Goal: Task Accomplishment & Management: Manage account settings

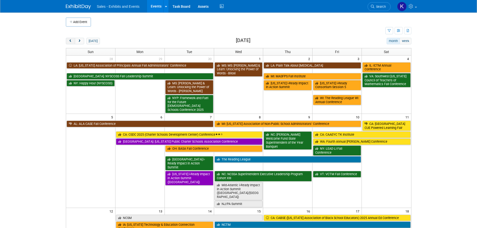
click at [71, 41] on span "prev" at bounding box center [71, 41] width 4 height 3
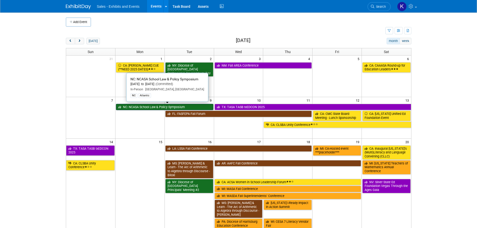
click at [169, 104] on link "NC: NCASA School Law & Policy Symposium" at bounding box center [164, 107] width 97 height 7
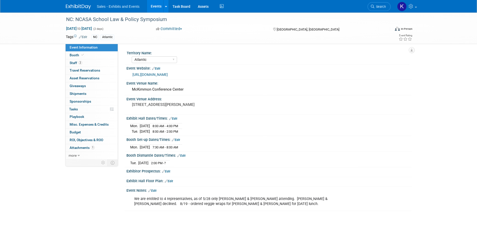
select select "Atlantic"
click at [76, 63] on span "Staff 2" at bounding box center [76, 63] width 13 height 4
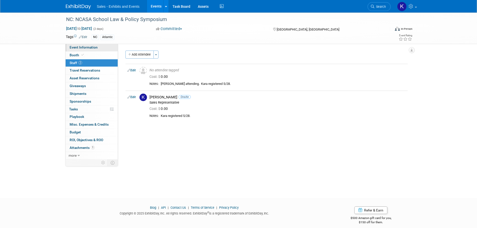
click at [75, 47] on span "Event Information" at bounding box center [84, 47] width 28 height 4
select select "Atlantic"
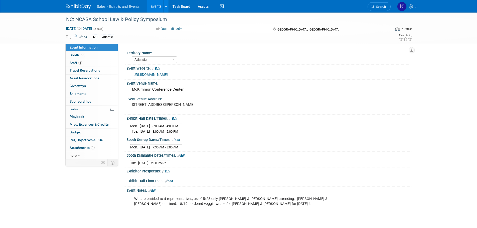
click at [70, 7] on img at bounding box center [78, 6] width 25 height 5
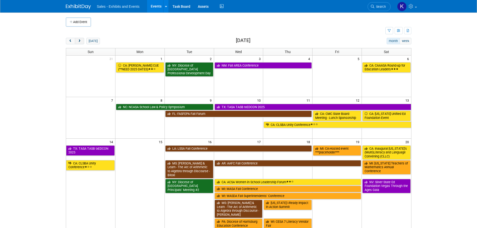
click at [81, 41] on button "next" at bounding box center [79, 41] width 9 height 7
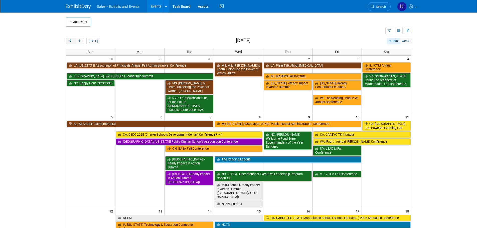
click at [69, 40] on span "prev" at bounding box center [71, 41] width 4 height 3
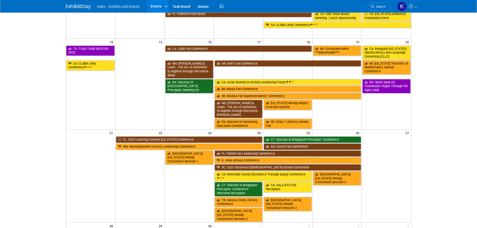
scroll to position [100, 0]
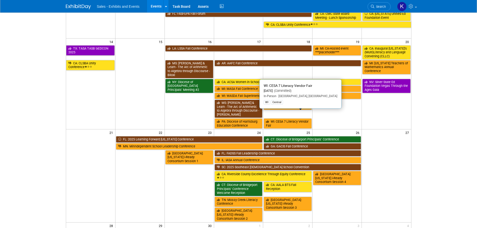
click at [289, 118] on link "WI: CESA 7 Literacy Vendor Fair" at bounding box center [287, 123] width 48 height 10
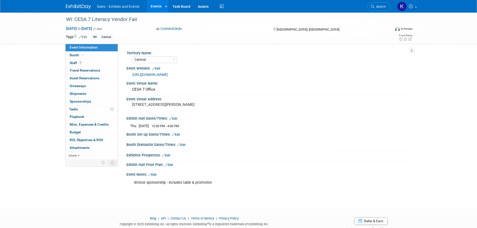
select select "Central"
click at [74, 56] on span "Booth" at bounding box center [77, 55] width 15 height 4
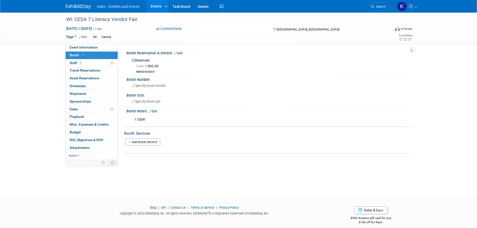
click at [180, 53] on link "Edit" at bounding box center [178, 54] width 8 height 4
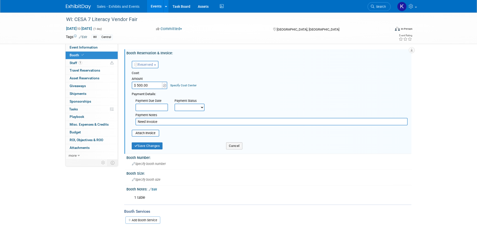
drag, startPoint x: 162, startPoint y: 121, endPoint x: 124, endPoint y: 122, distance: 37.8
click at [124, 122] on div "Booth Reservation & Invoice: Edit Reserved Need to Reserve Reserved No Reservat…" at bounding box center [267, 101] width 287 height 105
type input "Received invoice 8/27, submitted into Workday 8/28."
click at [147, 148] on button "Save Changes" at bounding box center [147, 145] width 31 height 7
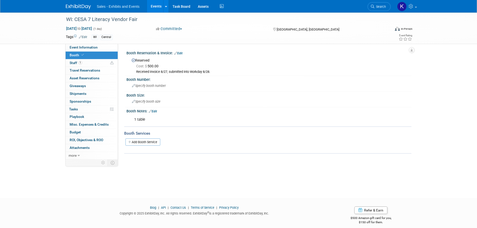
click at [181, 53] on link "Edit" at bounding box center [178, 54] width 8 height 4
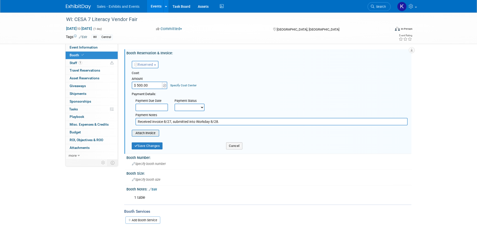
click at [148, 136] on input "file" at bounding box center [129, 133] width 60 height 6
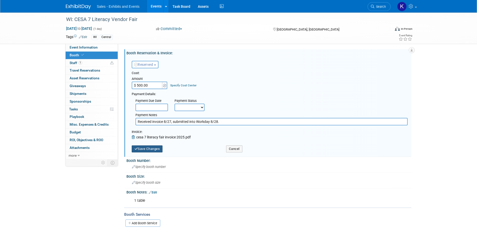
click at [156, 147] on button "Save Changes" at bounding box center [147, 148] width 31 height 7
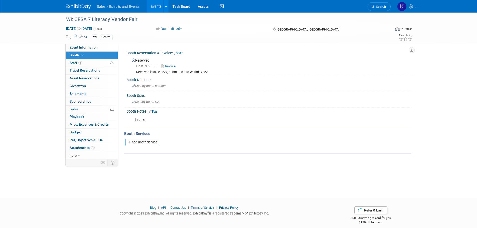
click at [78, 6] on img at bounding box center [78, 6] width 25 height 5
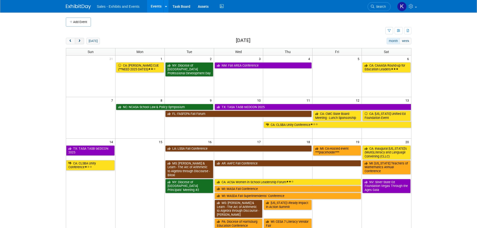
click at [80, 40] on span "next" at bounding box center [80, 41] width 4 height 3
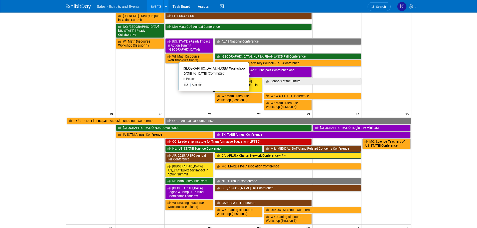
scroll to position [225, 0]
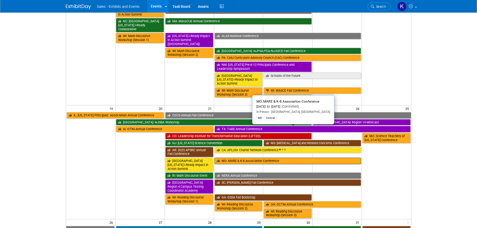
click at [263, 158] on link "MO: MARE & K-8 Association Conference" at bounding box center [287, 161] width 147 height 7
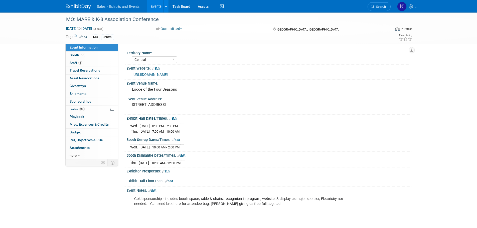
select select "Central"
click at [71, 110] on span "Tasks 0%" at bounding box center [77, 109] width 16 height 4
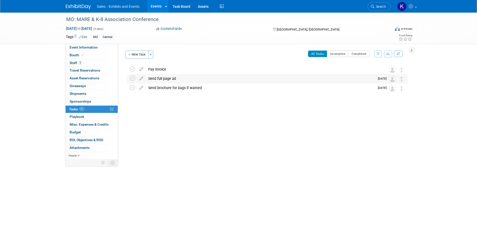
click at [164, 78] on div "Send full page ad" at bounding box center [260, 78] width 229 height 9
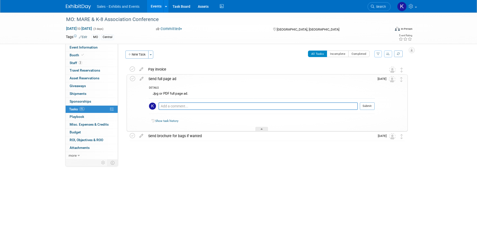
click at [172, 78] on div "Send full page ad" at bounding box center [260, 79] width 228 height 9
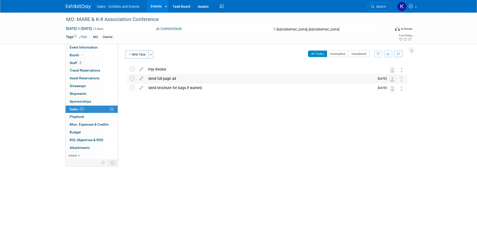
click at [167, 79] on div "Send full page ad" at bounding box center [260, 78] width 229 height 9
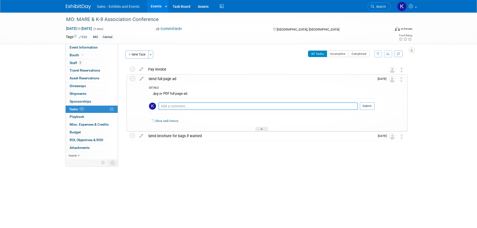
drag, startPoint x: 197, startPoint y: 103, endPoint x: 201, endPoint y: 105, distance: 4.7
click at [197, 102] on textarea at bounding box center [257, 106] width 199 height 8
type textarea "Submitted request info workfront 8/28"
click at [368, 107] on button "Submit" at bounding box center [366, 106] width 15 height 8
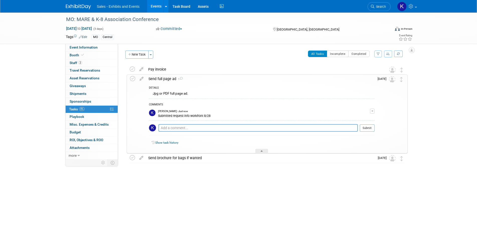
click at [204, 76] on div "Send full page ad 1" at bounding box center [260, 79] width 228 height 9
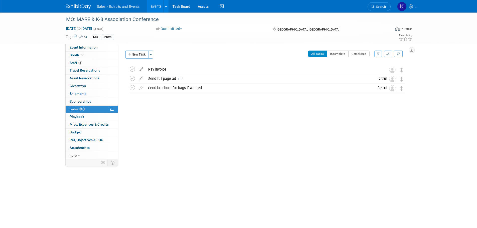
click at [82, 6] on img at bounding box center [78, 6] width 25 height 5
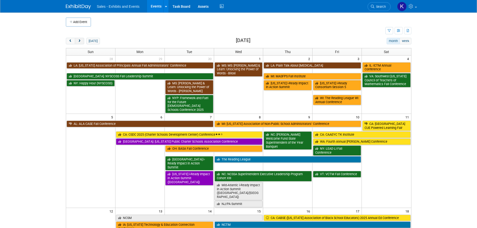
click at [80, 42] on span "next" at bounding box center [80, 41] width 4 height 3
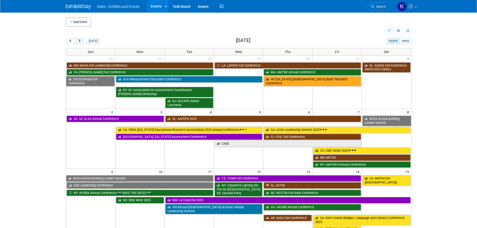
drag, startPoint x: 72, startPoint y: 42, endPoint x: 77, endPoint y: 42, distance: 4.5
click at [72, 41] on button "prev" at bounding box center [70, 41] width 9 height 7
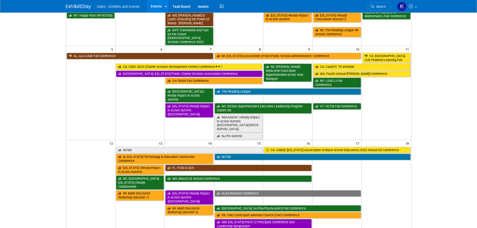
scroll to position [75, 0]
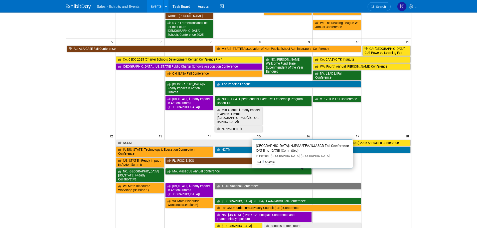
click at [271, 198] on link "[GEOGRAPHIC_DATA]: NJPSA/FEA/NJASCD Fall Conference" at bounding box center [287, 201] width 147 height 7
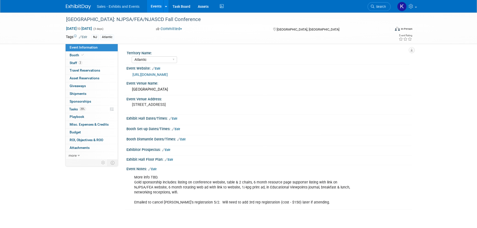
select select "Atlantic"
click at [74, 109] on span "Tasks 25%" at bounding box center [77, 109] width 17 height 4
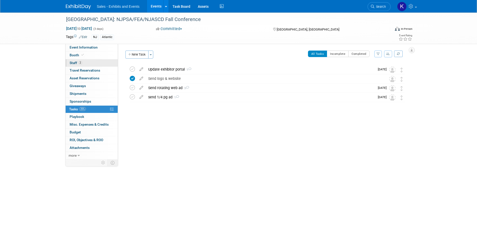
click at [76, 63] on span "Staff 2" at bounding box center [76, 63] width 13 height 4
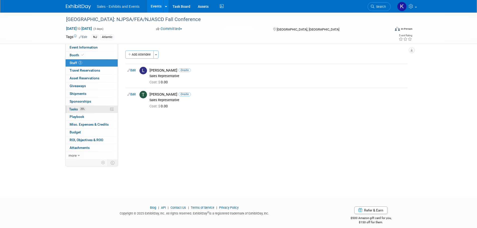
click at [74, 108] on span "Tasks 25%" at bounding box center [77, 109] width 17 height 4
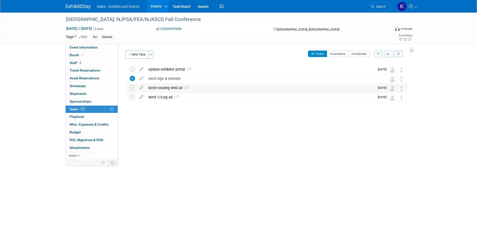
click at [162, 90] on div "Send rotating web ad 3" at bounding box center [260, 88] width 229 height 9
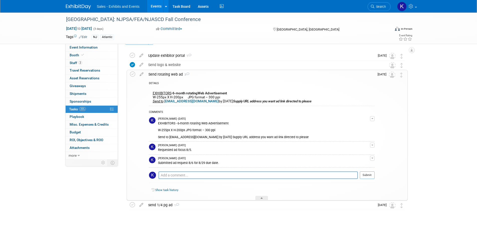
scroll to position [26, 0]
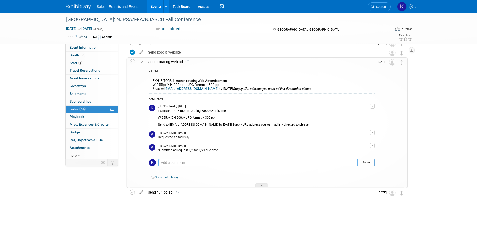
click at [228, 162] on textarea at bounding box center [257, 163] width 199 height 8
type textarea "Received ad 8/27, sent to Gina 8/28."
click at [367, 163] on button "Submit" at bounding box center [366, 163] width 15 height 8
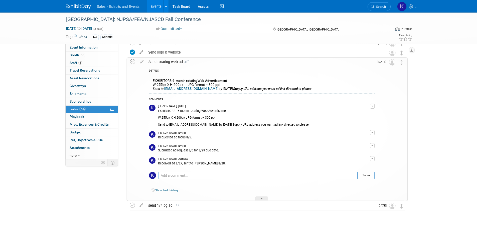
click at [131, 61] on icon at bounding box center [132, 61] width 5 height 5
click at [433, 110] on div "NJ: NJPSA/FEA/NJASCD Fall Conference Oct 15, 2025 to Oct 17, 2025 (3 days) Oct …" at bounding box center [238, 113] width 477 height 255
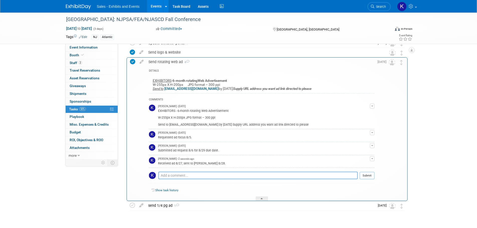
drag, startPoint x: 402, startPoint y: 63, endPoint x: 401, endPoint y: 89, distance: 26.5
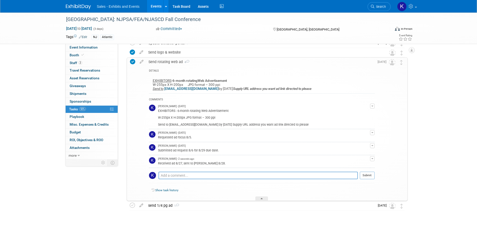
drag, startPoint x: 261, startPoint y: 196, endPoint x: 275, endPoint y: 196, distance: 14.0
click at [261, 196] on div at bounding box center [261, 198] width 13 height 4
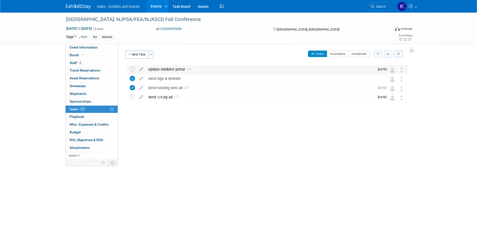
click at [176, 68] on div "Update exhibitor portal 1" at bounding box center [260, 69] width 229 height 9
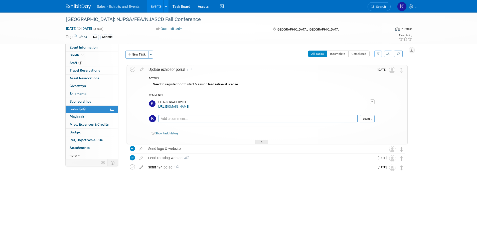
click at [176, 69] on div "Update exhibitor portal 1" at bounding box center [260, 69] width 228 height 9
